Goal: Information Seeking & Learning: Learn about a topic

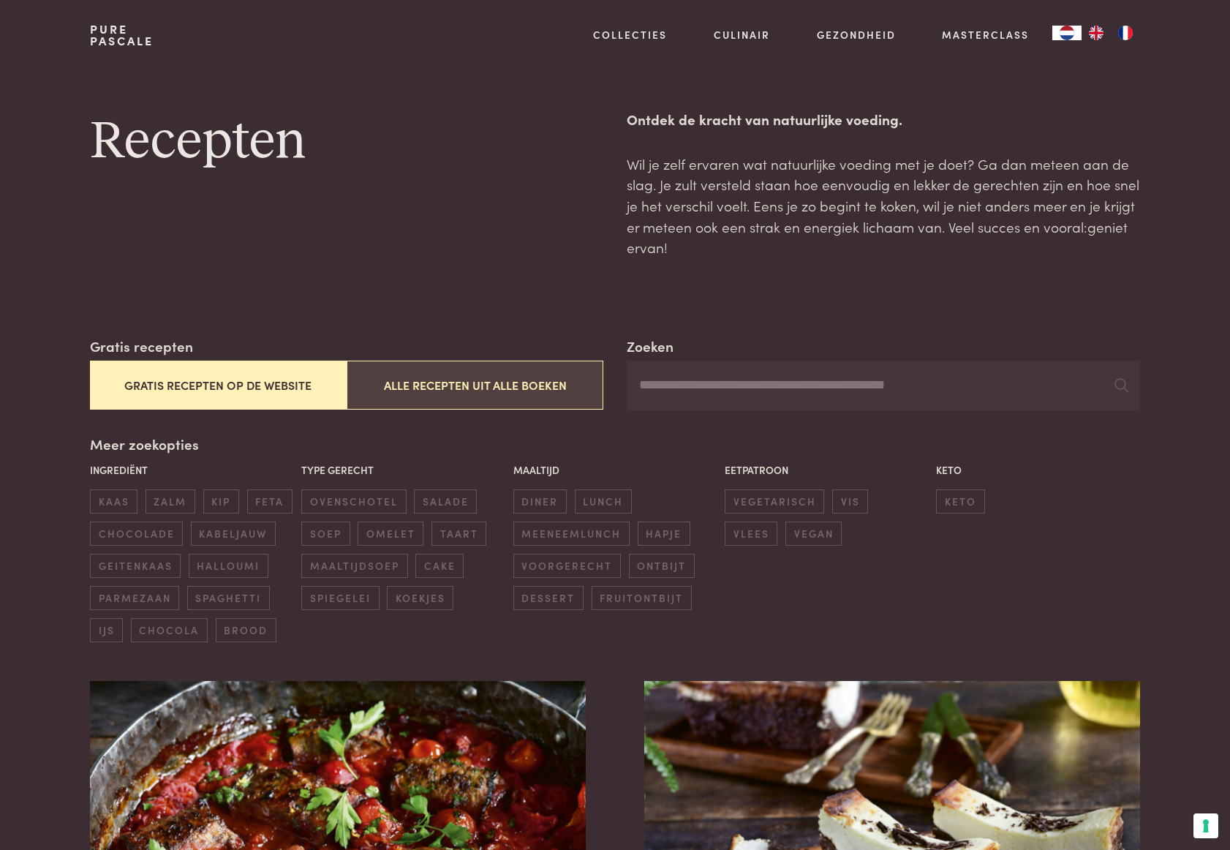
click at [510, 382] on button "Alle recepten uit alle boeken" at bounding box center [475, 384] width 257 height 49
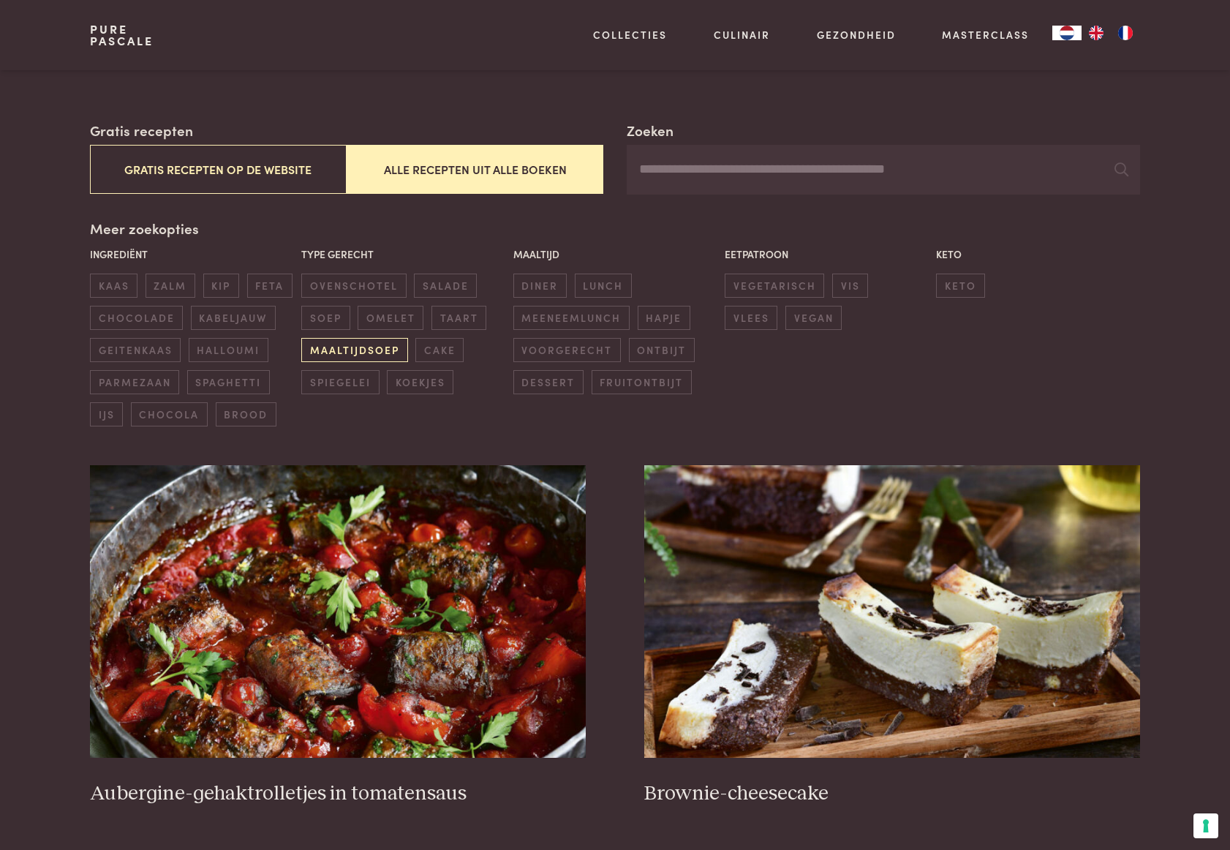
scroll to position [482, 0]
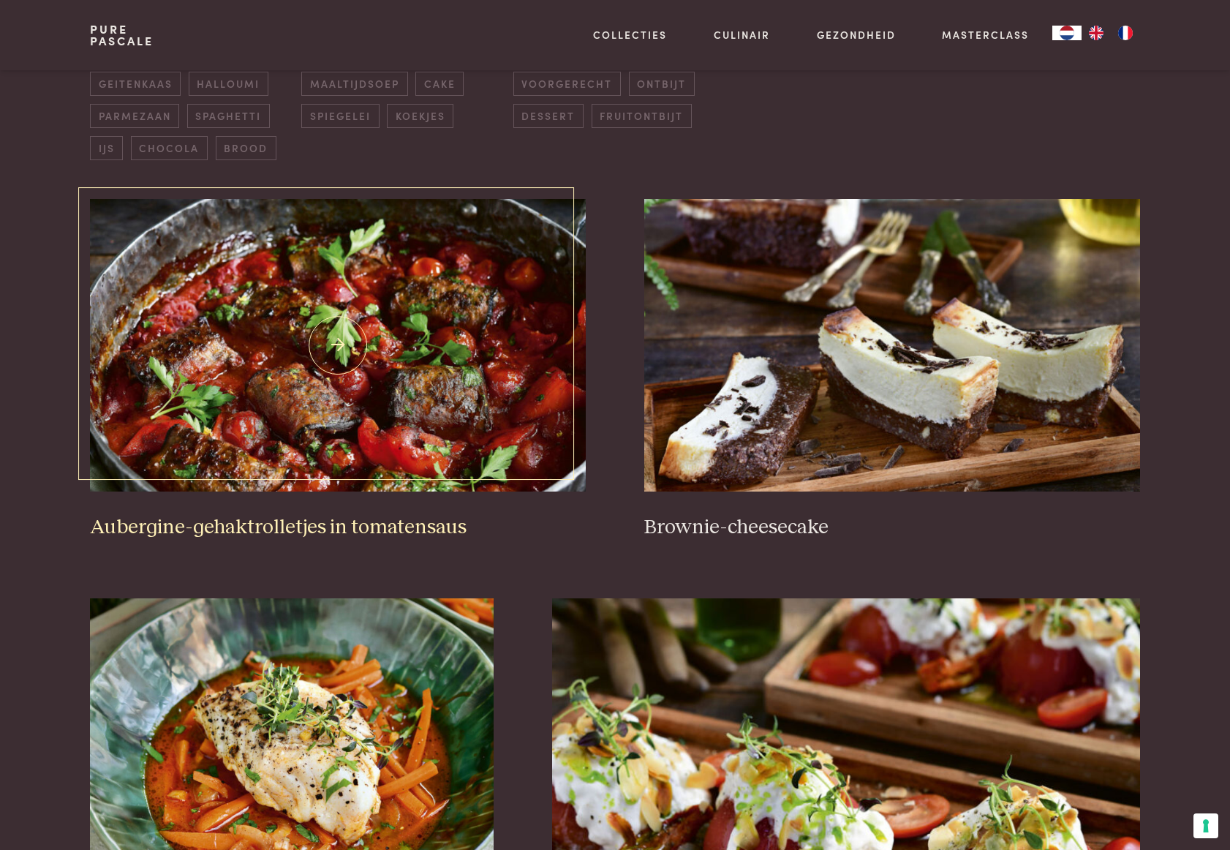
click at [270, 516] on h3 "Aubergine-gehaktrolletjes in tomatensaus" at bounding box center [338, 528] width 496 height 26
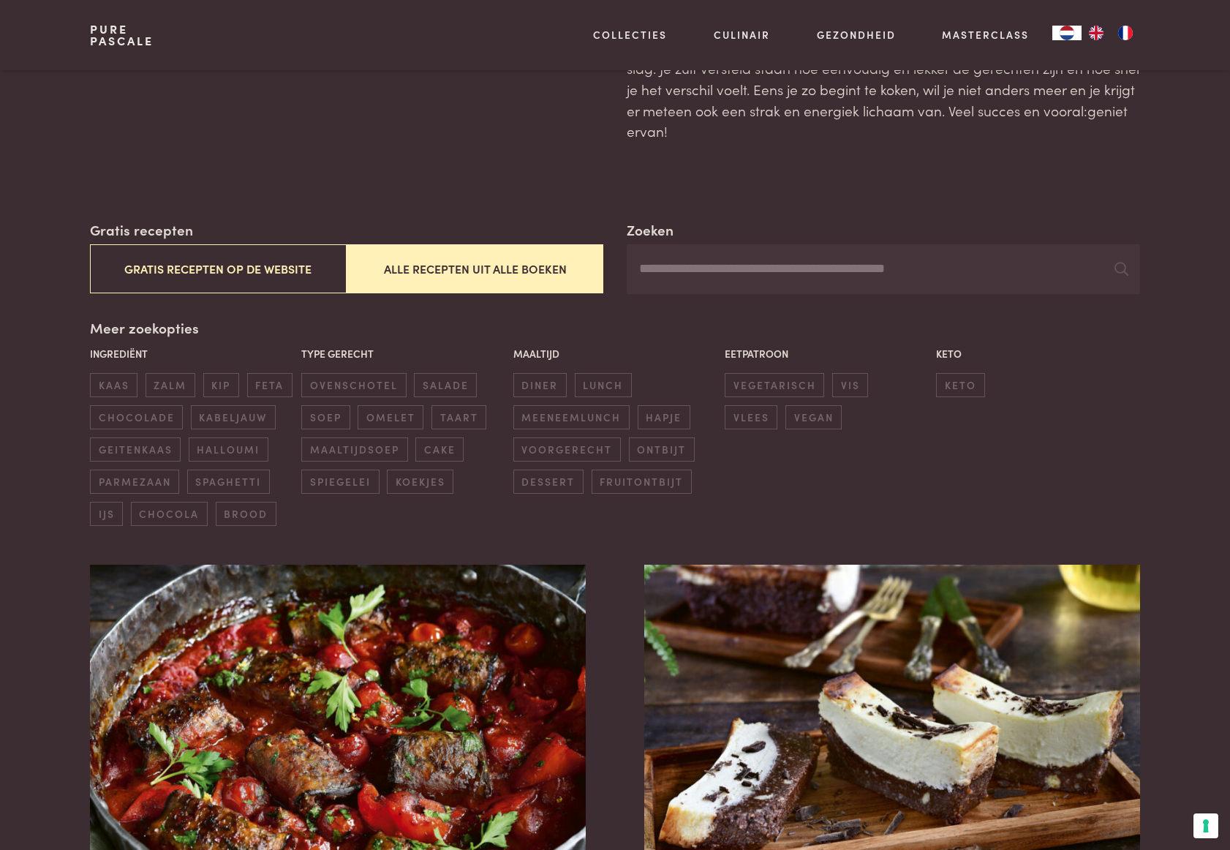
click at [441, 272] on button "Alle recepten uit alle boeken" at bounding box center [475, 268] width 257 height 49
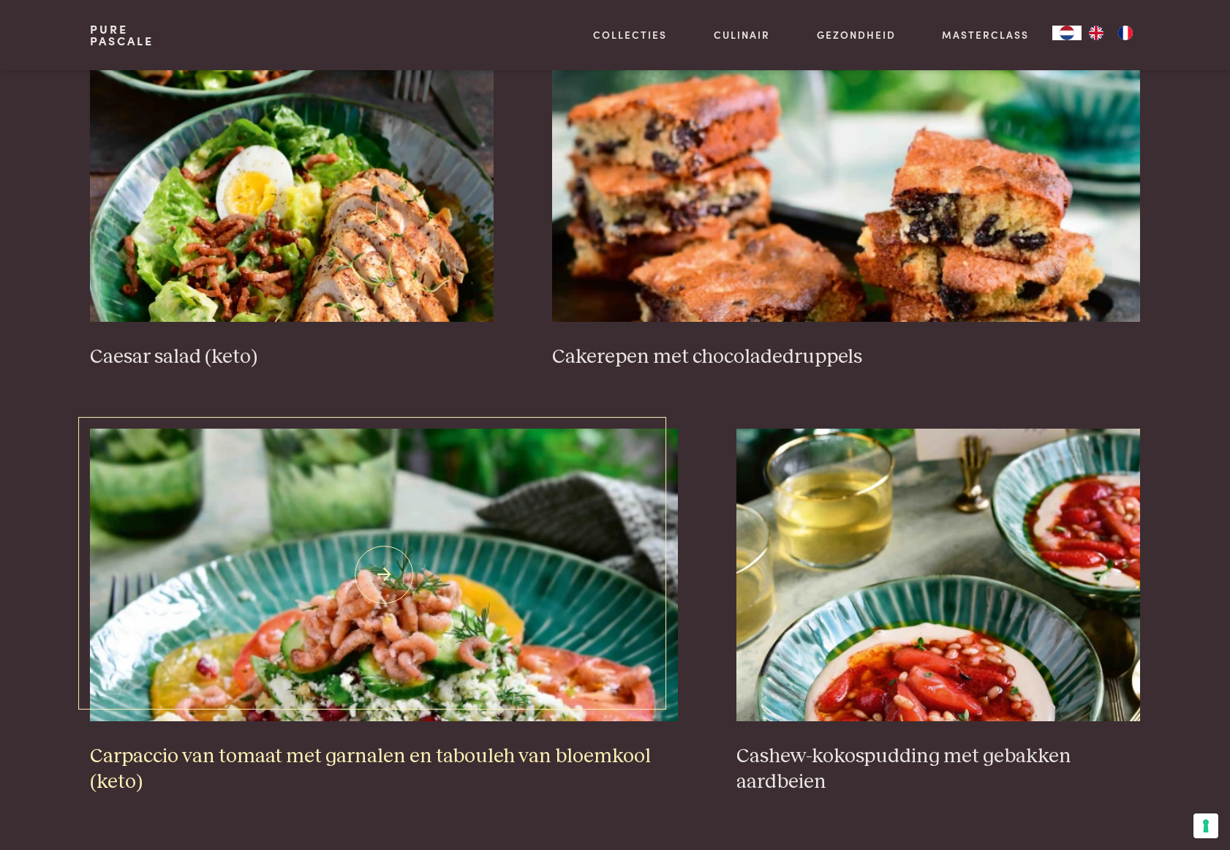
scroll to position [2456, 0]
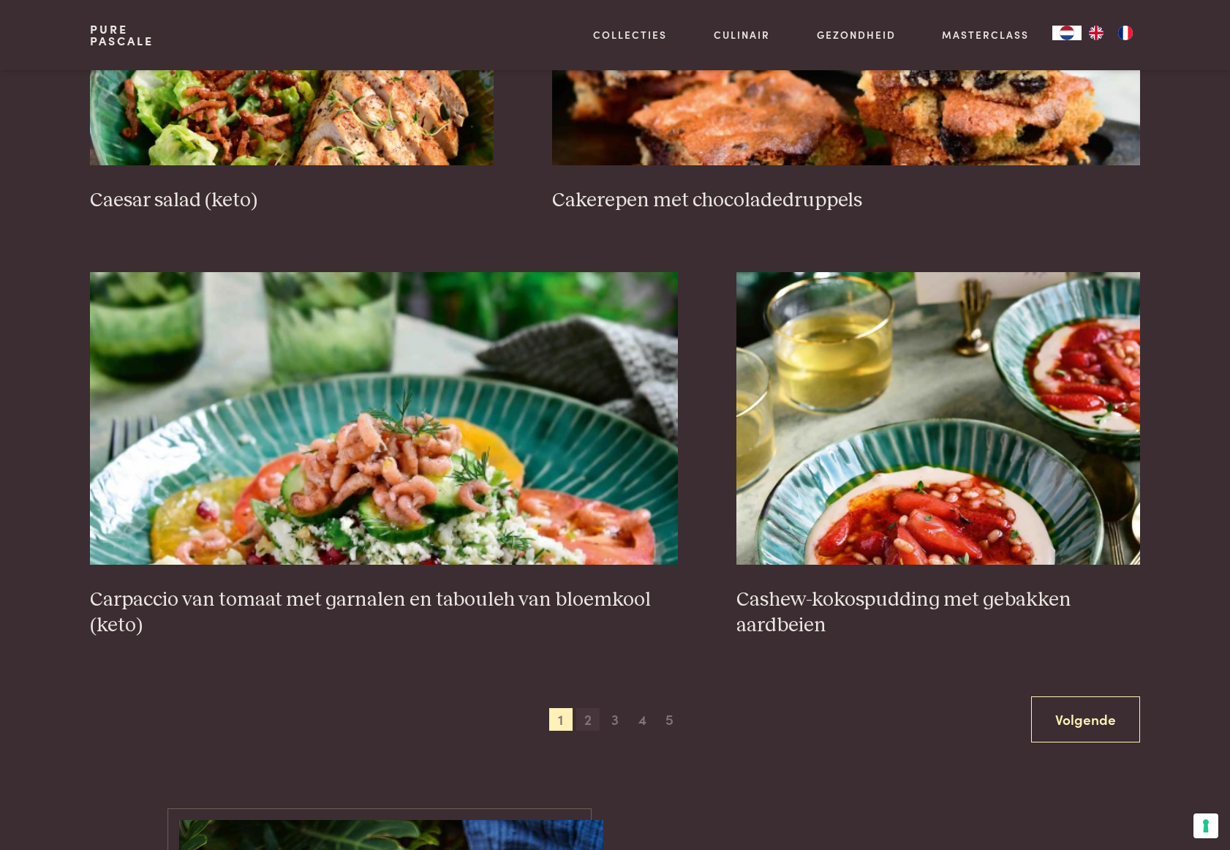
click at [587, 724] on span "2" at bounding box center [587, 719] width 23 height 23
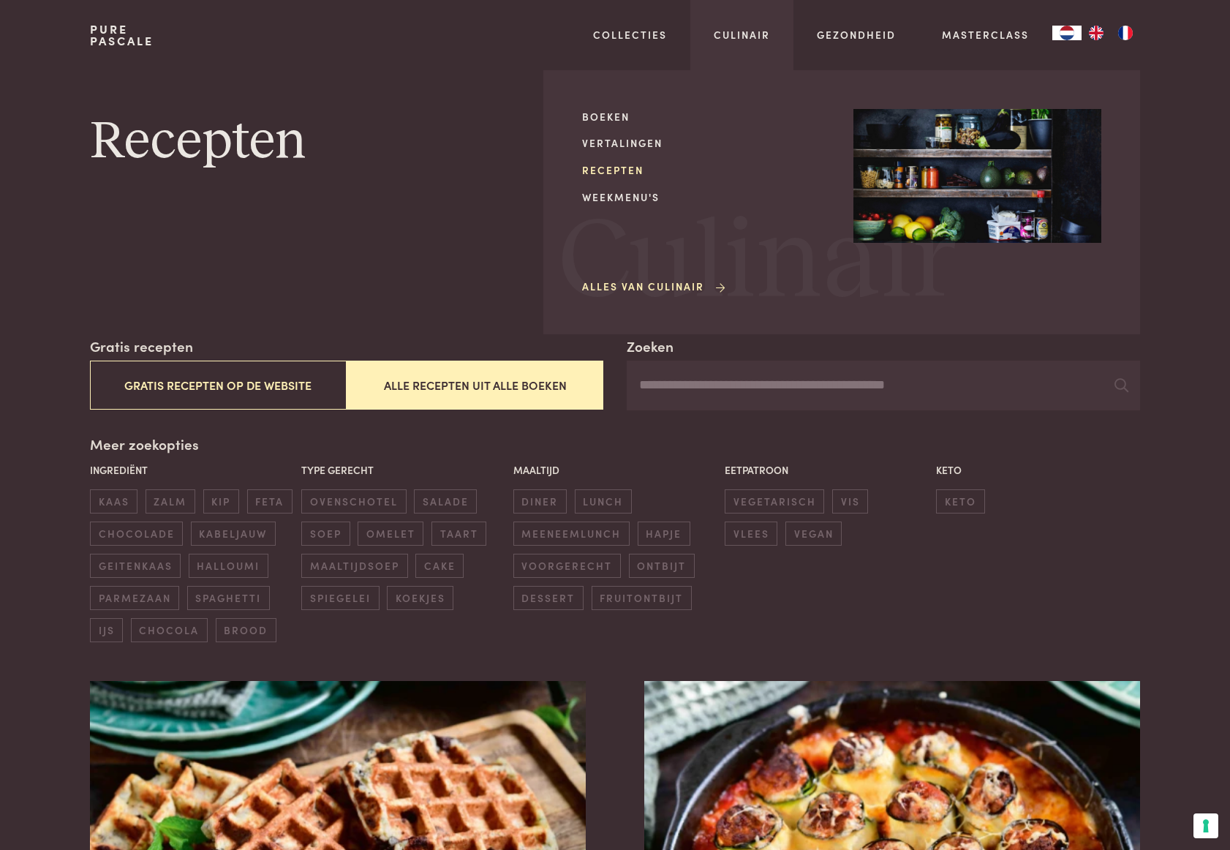
click at [605, 174] on link "Recepten" at bounding box center [706, 169] width 248 height 15
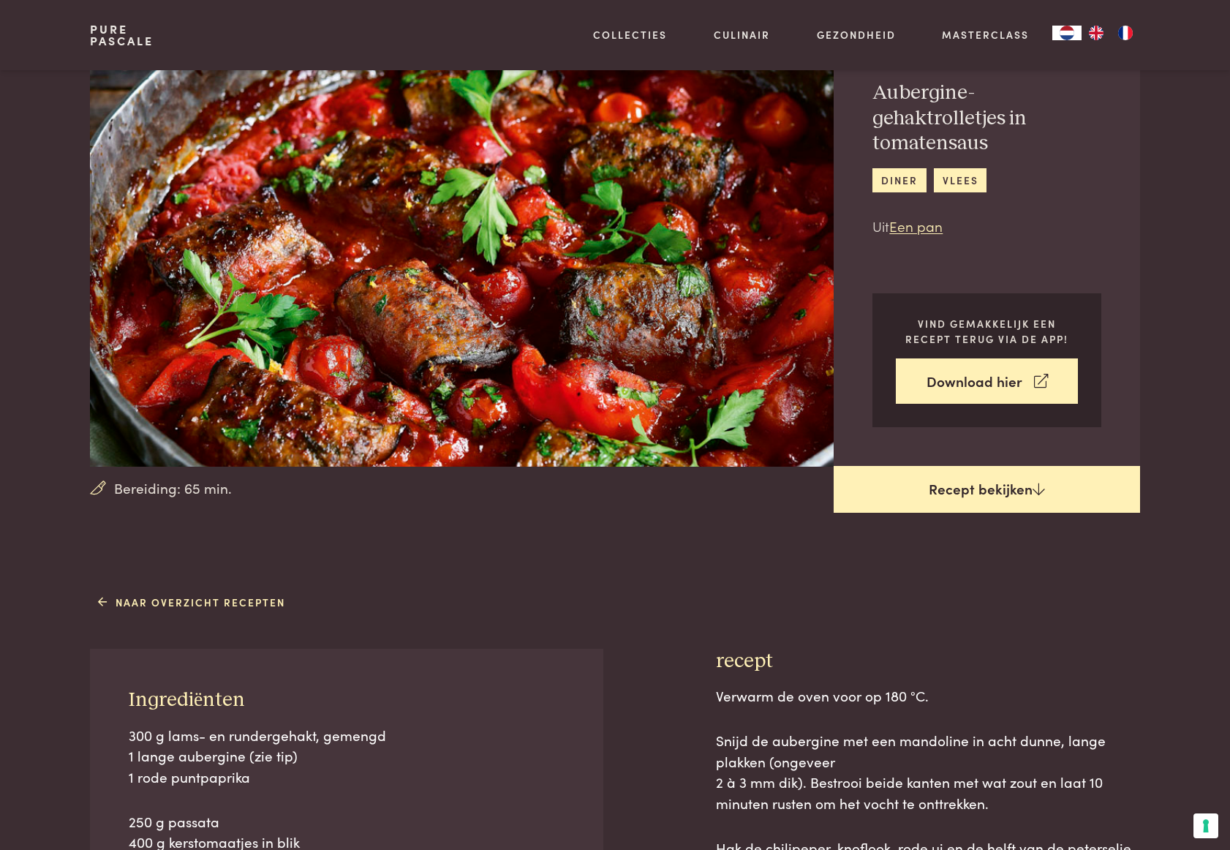
click at [1011, 489] on link "Recept bekijken" at bounding box center [987, 489] width 306 height 47
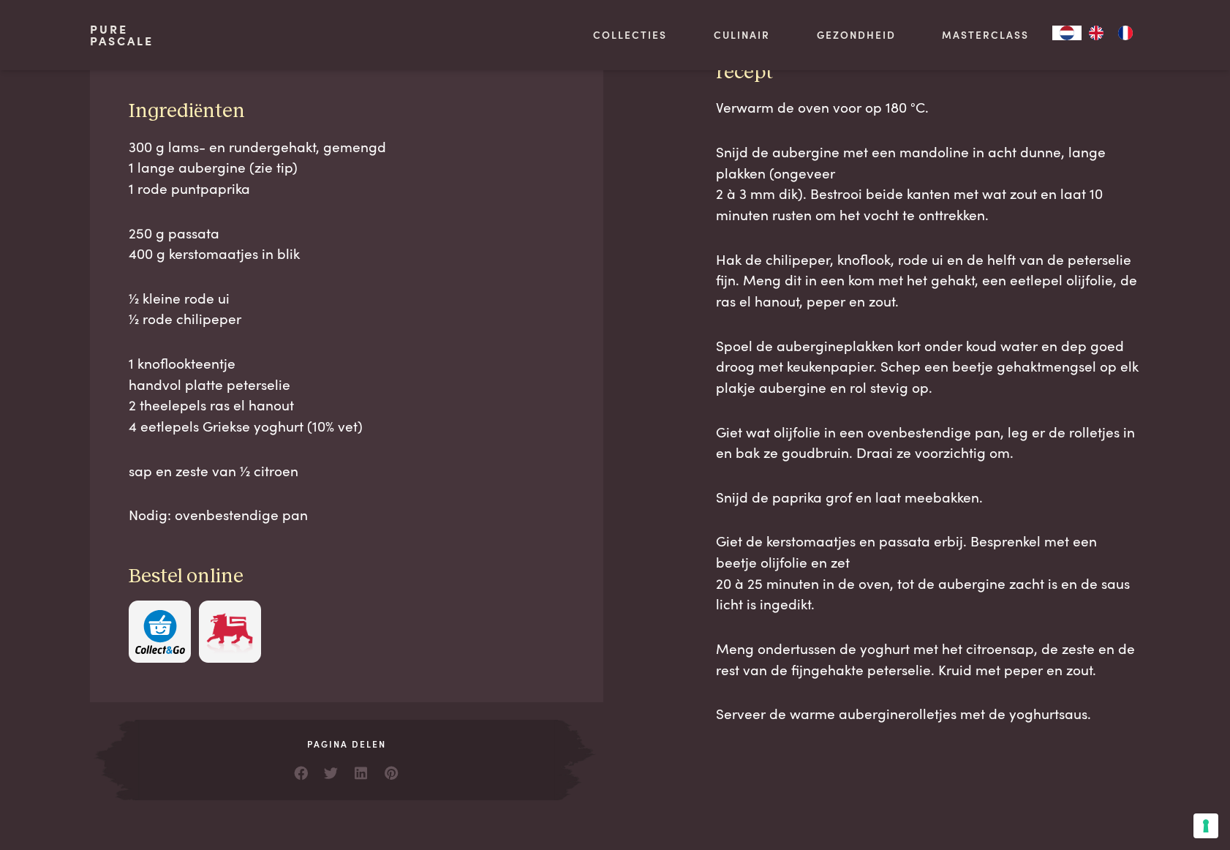
scroll to position [662, 0]
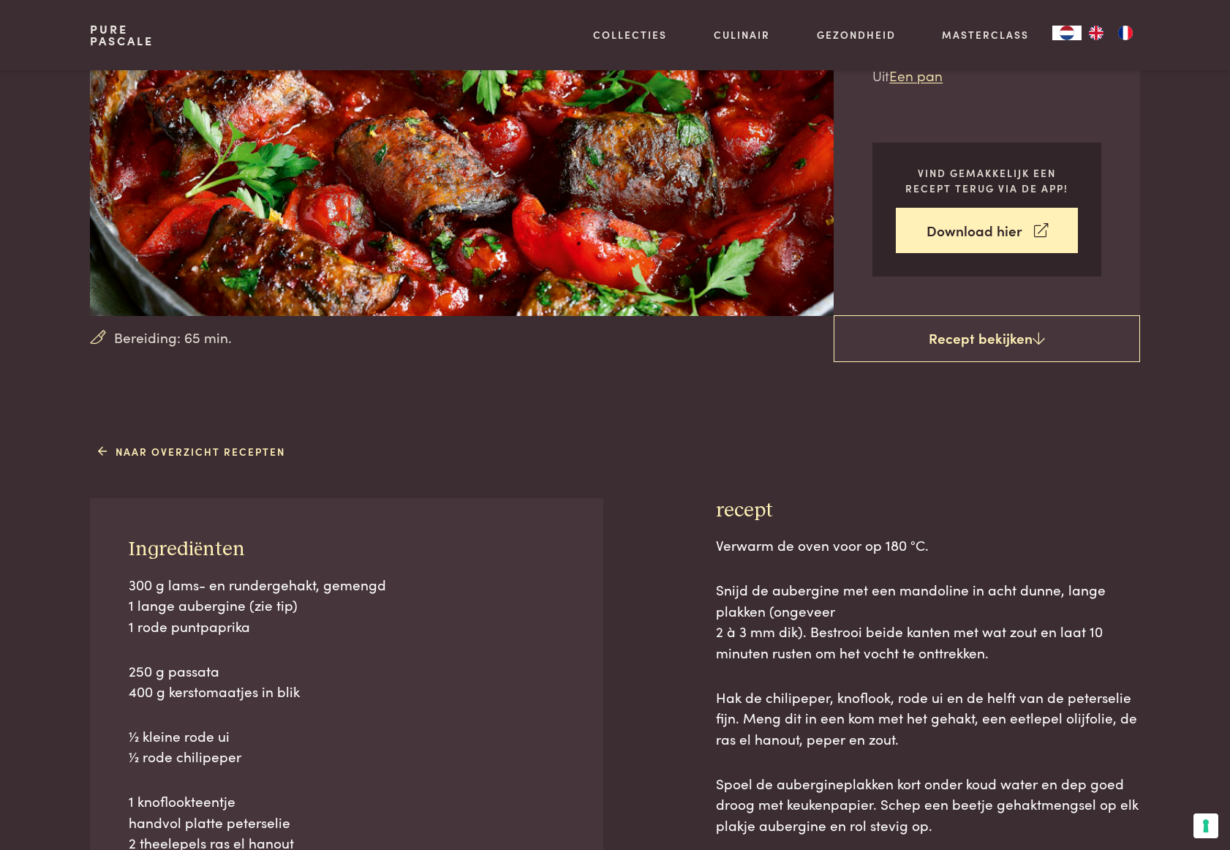
scroll to position [662, 0]
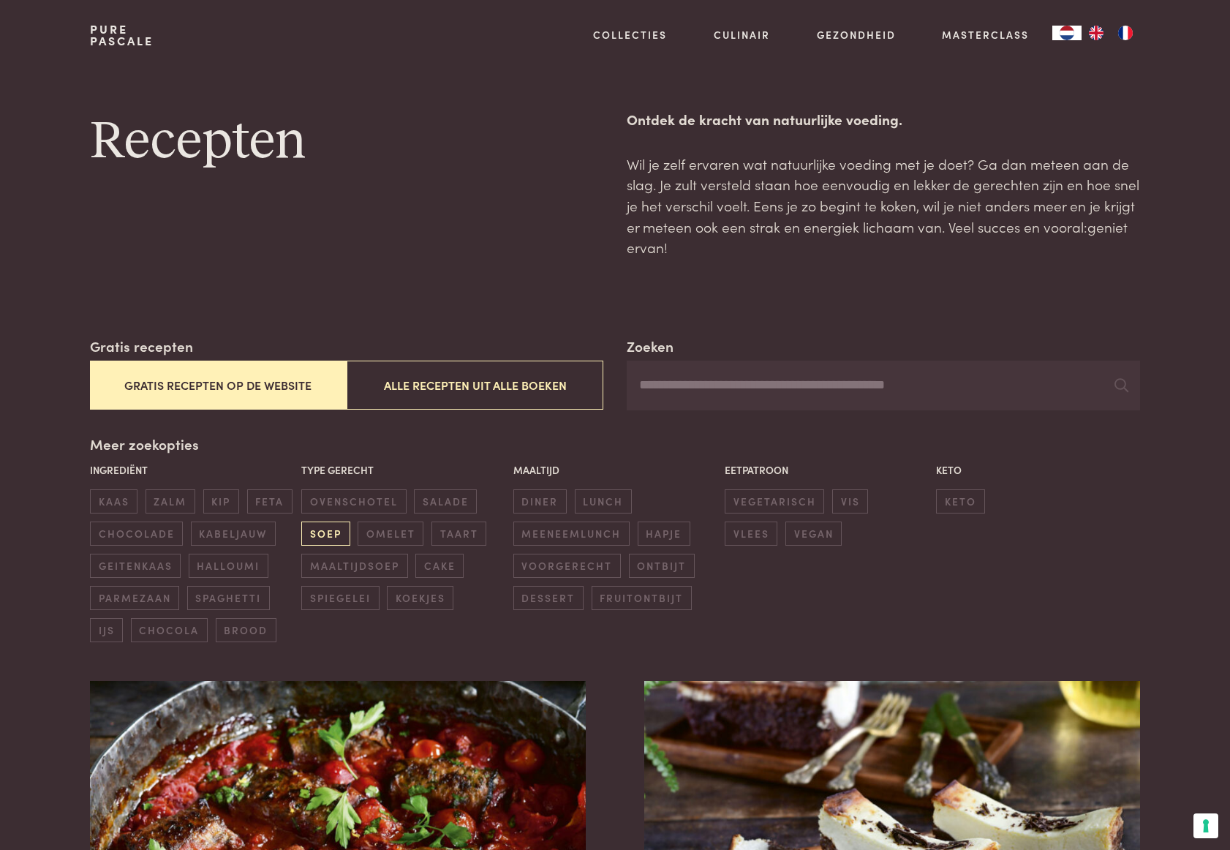
click at [330, 530] on span "soep" at bounding box center [325, 533] width 48 height 24
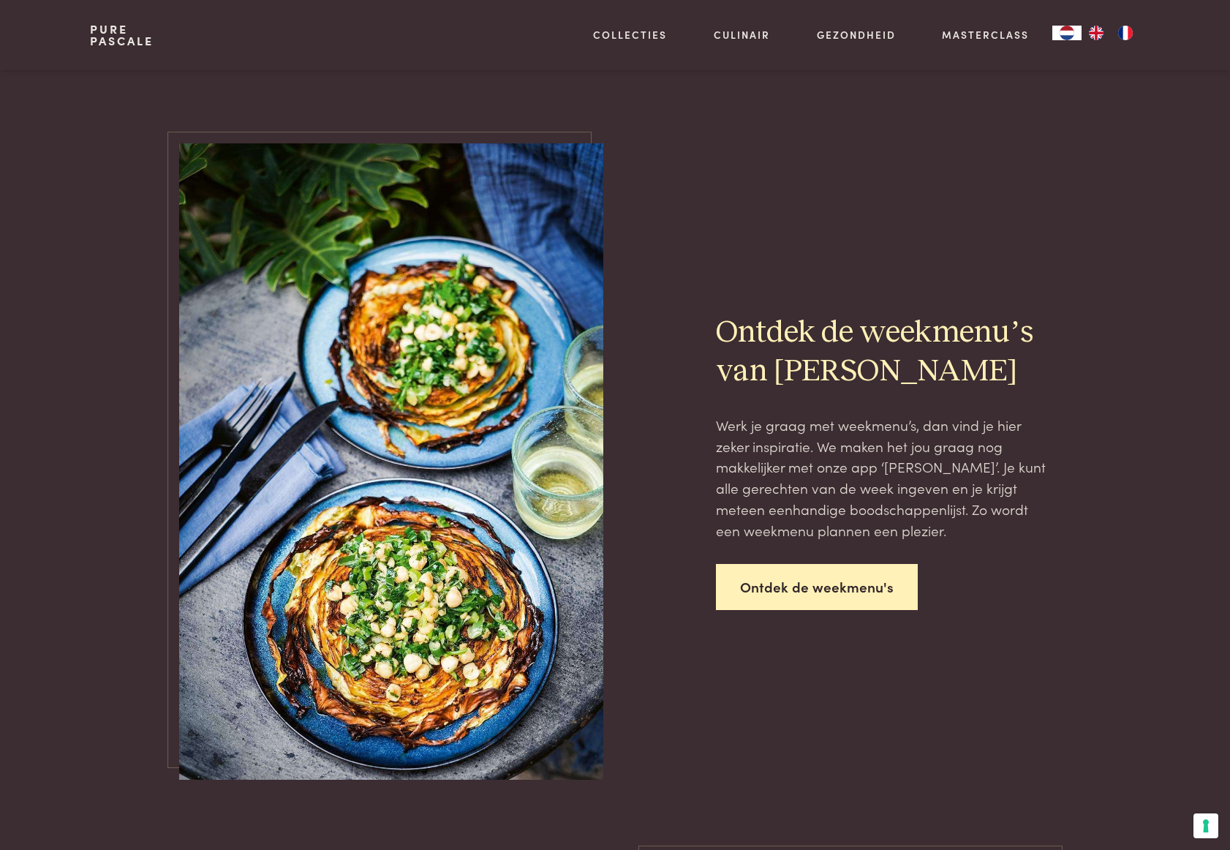
click at [857, 584] on link "Ontdek de weekmenu's" at bounding box center [817, 587] width 202 height 46
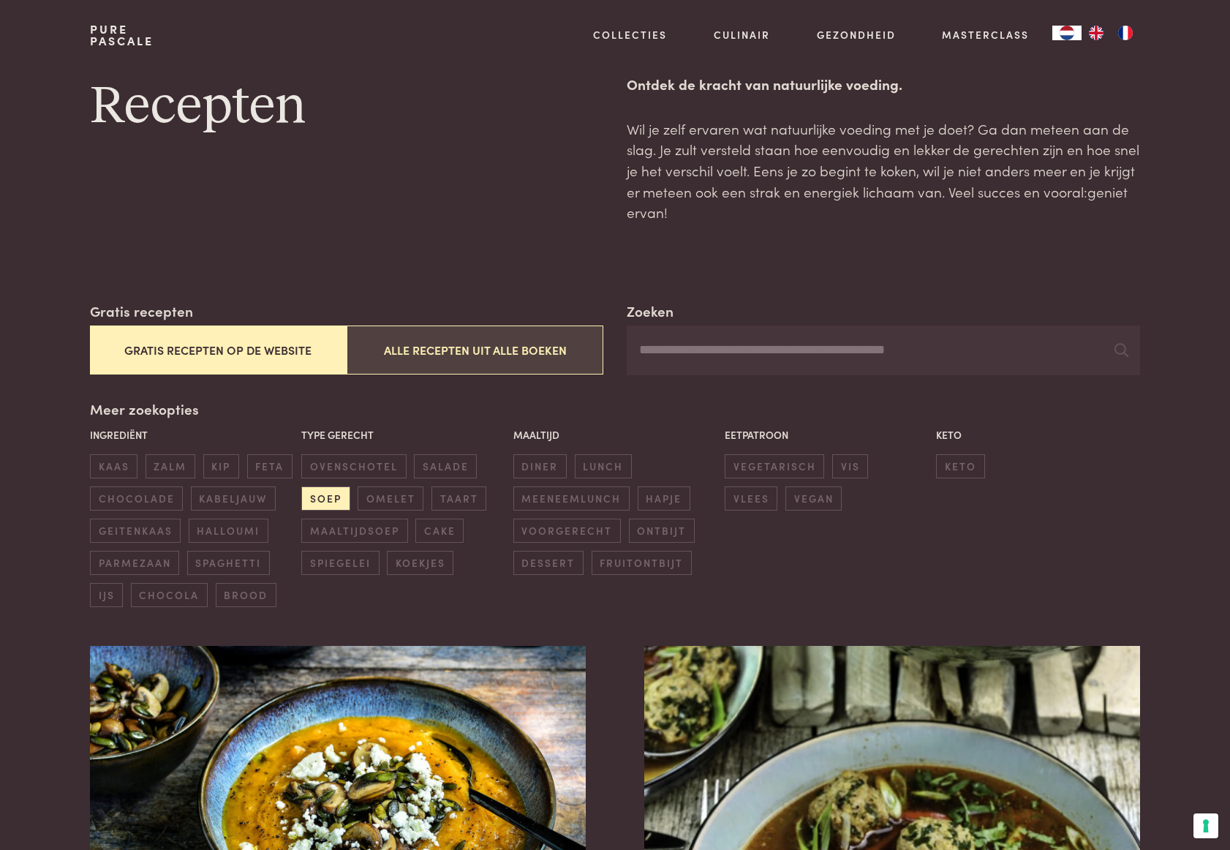
click at [421, 334] on button "Alle recepten uit alle boeken" at bounding box center [475, 349] width 257 height 49
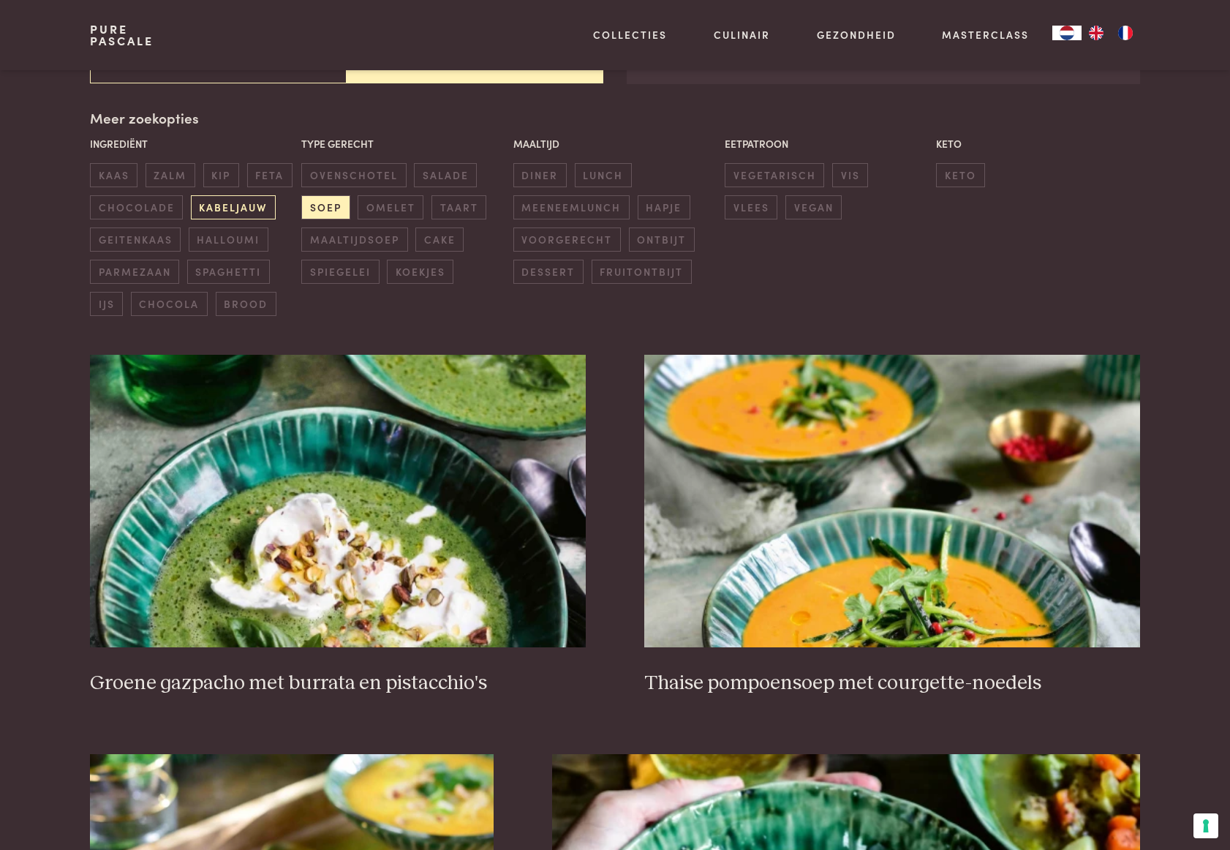
scroll to position [336, 0]
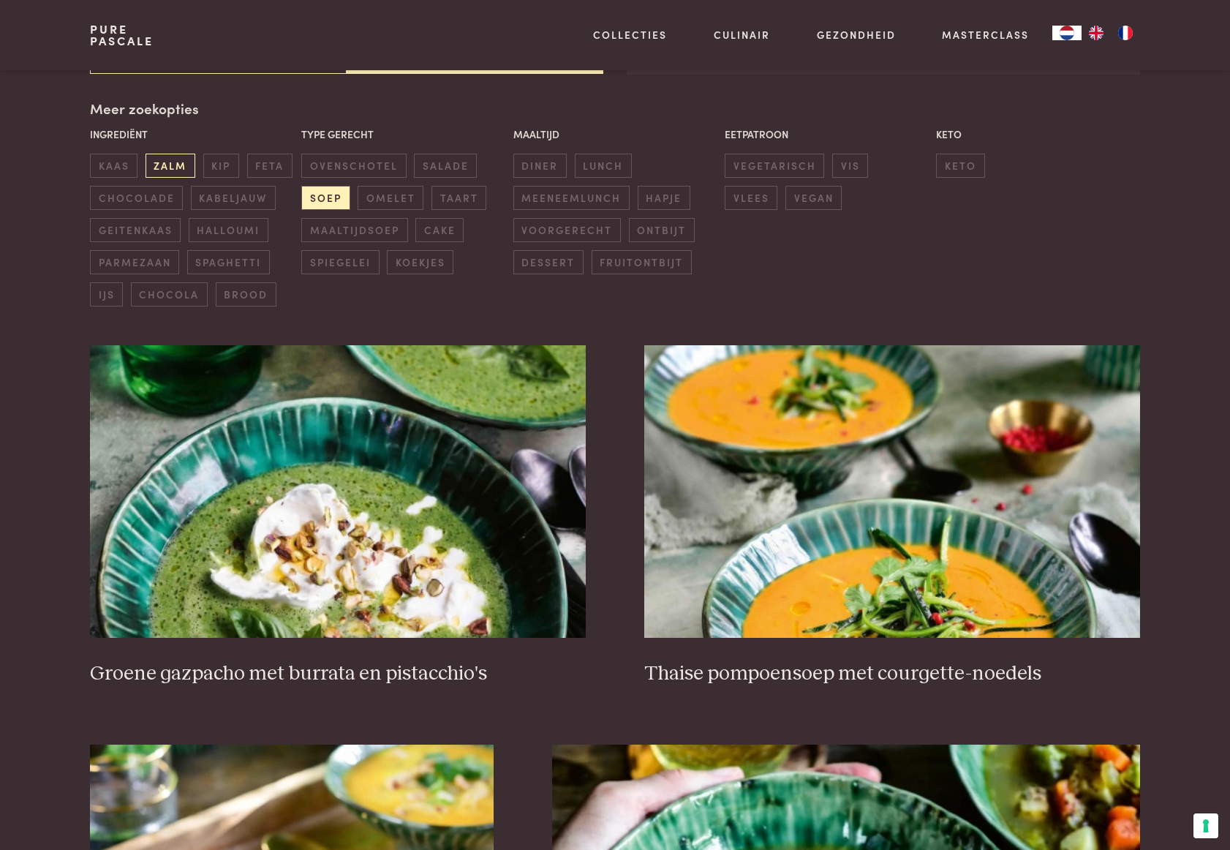
click at [177, 161] on span "zalm" at bounding box center [171, 166] width 50 height 24
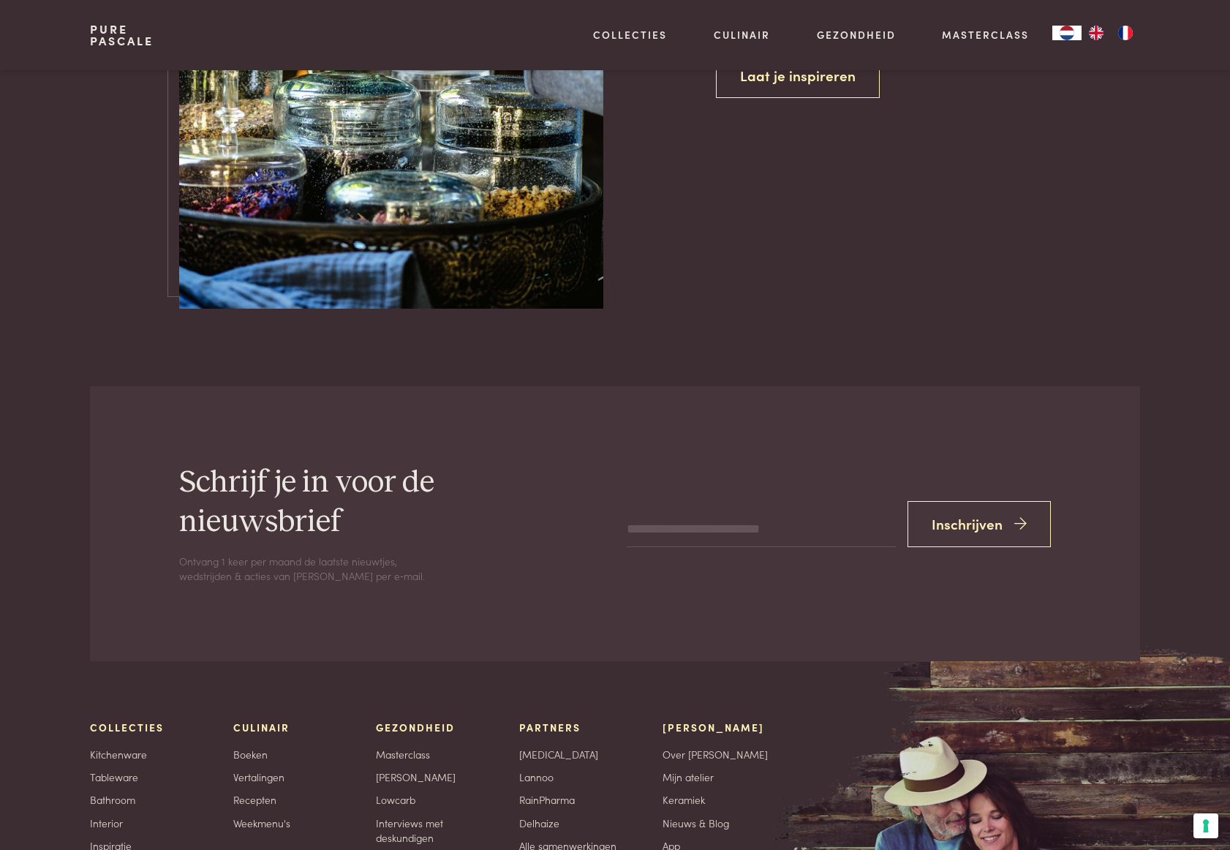
scroll to position [4158, 0]
